Goal: Task Accomplishment & Management: Manage account settings

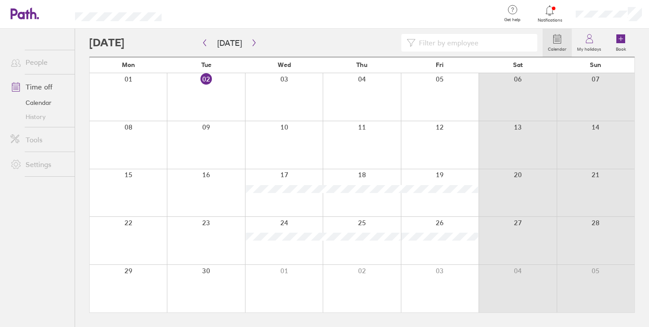
click at [128, 223] on div at bounding box center [128, 241] width 77 height 48
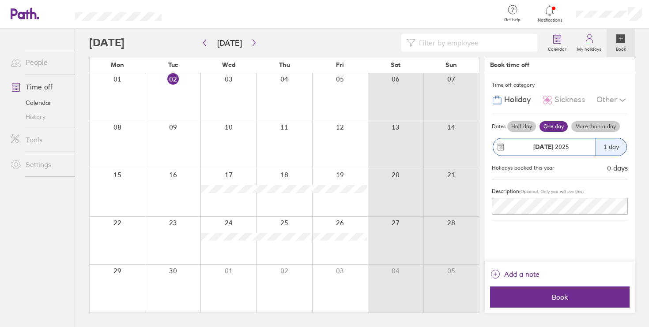
click at [598, 124] on label "More than a day" at bounding box center [595, 126] width 49 height 11
click at [0, 0] on input "More than a day" at bounding box center [0, 0] width 0 height 0
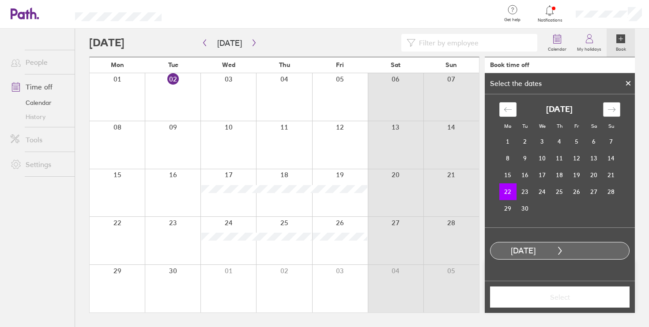
click at [612, 109] on icon "Move forward to switch to the next month." at bounding box center [611, 109] width 8 height 8
click at [508, 159] on td "6" at bounding box center [507, 158] width 17 height 17
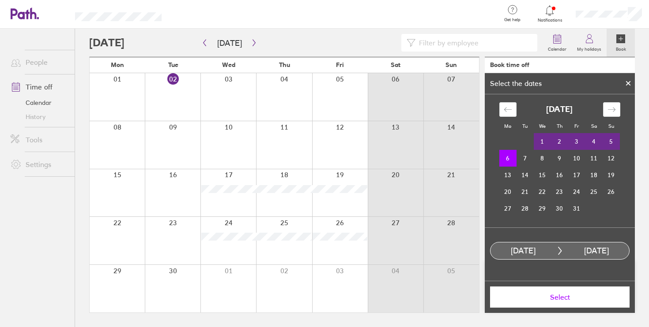
click at [551, 297] on span "Select" at bounding box center [559, 297] width 127 height 8
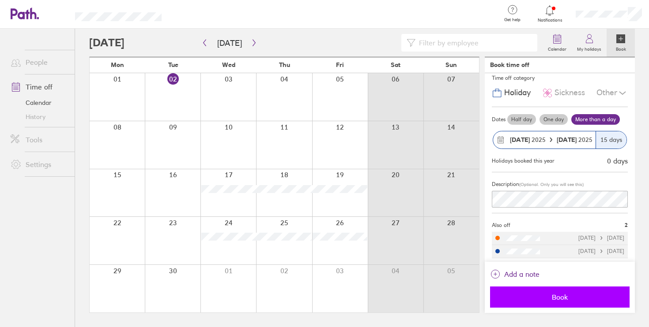
click at [569, 298] on span "Book" at bounding box center [559, 297] width 127 height 8
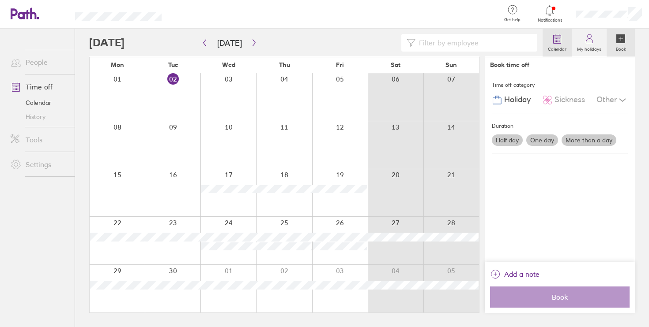
click at [556, 43] on icon at bounding box center [557, 39] width 11 height 11
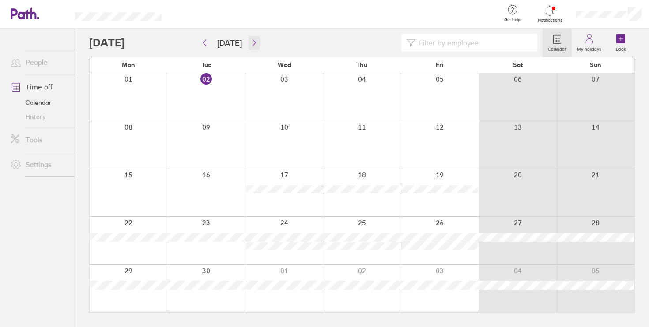
click at [251, 44] on icon "button" at bounding box center [254, 42] width 7 height 7
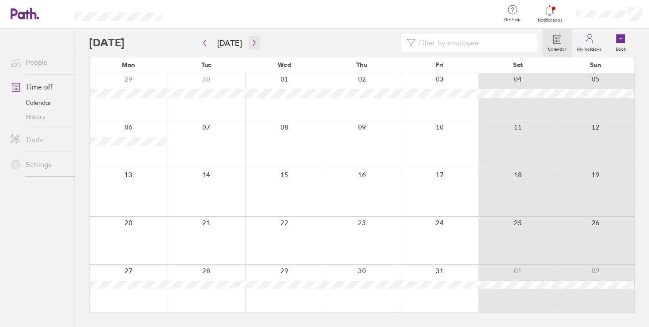
click at [251, 43] on icon "button" at bounding box center [254, 42] width 7 height 7
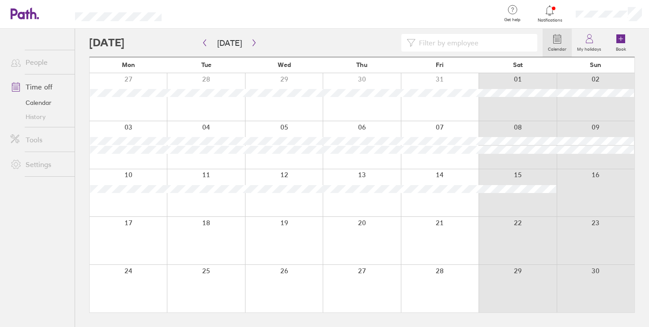
click at [251, 43] on icon "button" at bounding box center [254, 42] width 7 height 7
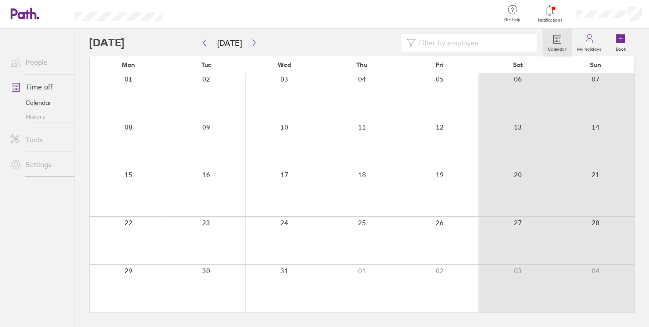
click at [251, 43] on icon "button" at bounding box center [254, 42] width 7 height 7
click at [286, 78] on div at bounding box center [284, 97] width 78 height 48
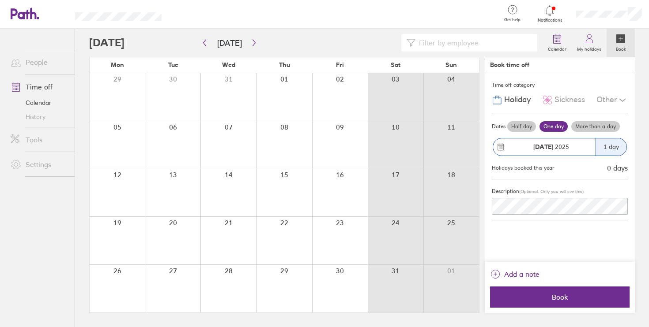
click at [592, 126] on label "More than a day" at bounding box center [595, 126] width 49 height 11
click at [0, 0] on input "More than a day" at bounding box center [0, 0] width 0 height 0
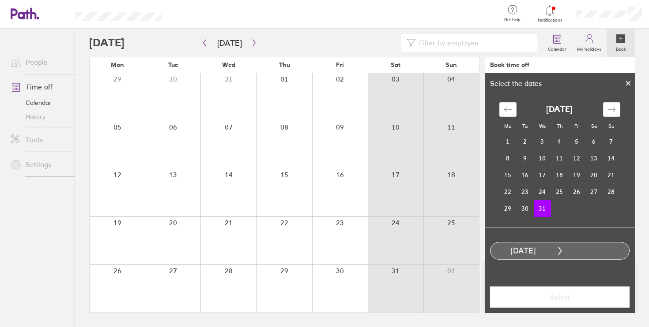
click at [542, 209] on td "31" at bounding box center [542, 208] width 17 height 17
click at [616, 110] on div "Move forward to switch to the next month." at bounding box center [611, 109] width 17 height 15
click at [577, 139] on td "2" at bounding box center [576, 141] width 17 height 17
click at [560, 296] on span "Select" at bounding box center [559, 297] width 127 height 8
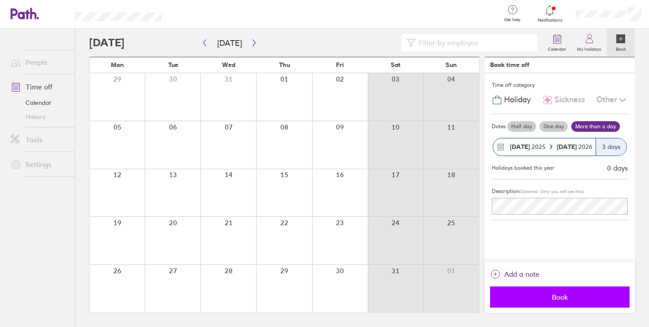
click at [545, 297] on span "Book" at bounding box center [559, 297] width 127 height 8
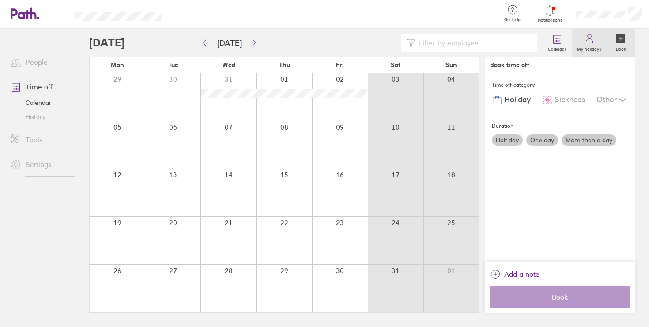
click at [587, 39] on icon at bounding box center [589, 39] width 11 height 11
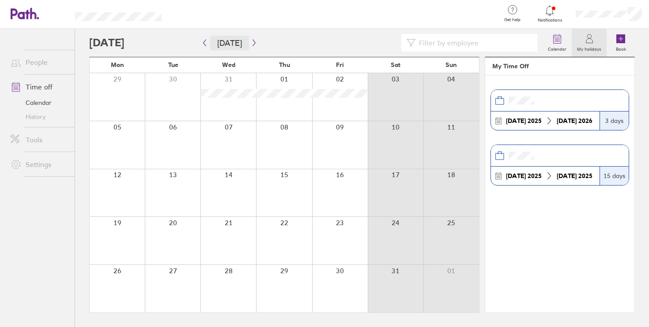
click at [224, 40] on button "[DATE]" at bounding box center [229, 43] width 39 height 15
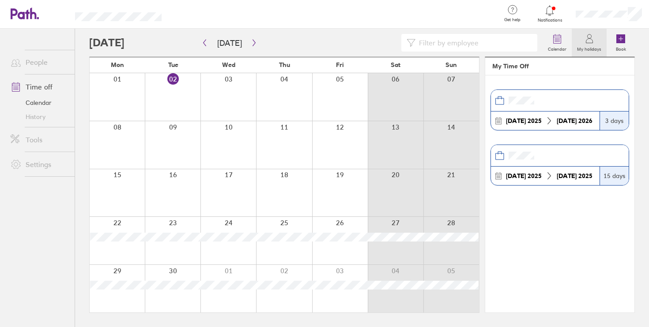
click at [31, 86] on link "Time off" at bounding box center [39, 87] width 71 height 18
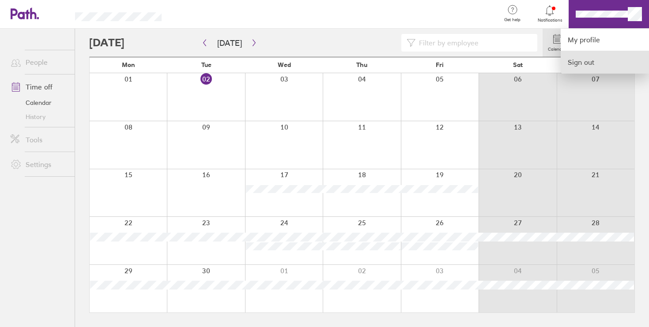
click at [585, 61] on link "Sign out" at bounding box center [604, 62] width 88 height 22
